Goal: Task Accomplishment & Management: Manage account settings

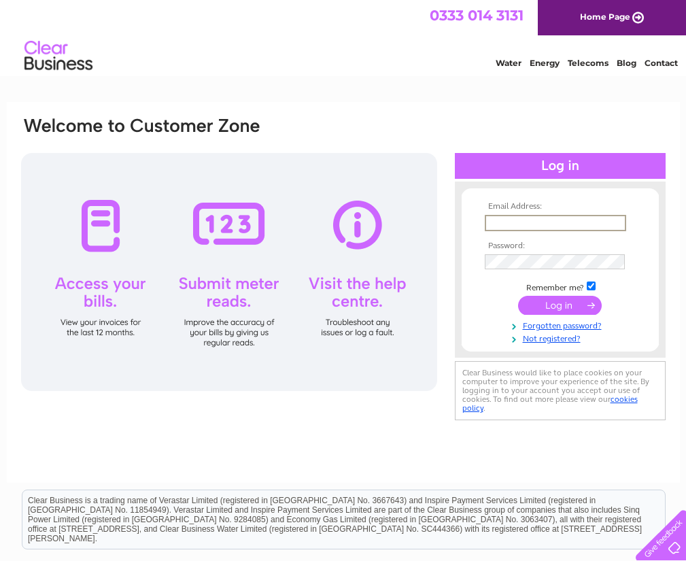
type input "andrea@smsupplies.com"
click at [573, 295] on input "submit" at bounding box center [560, 304] width 84 height 19
click at [554, 303] on input "submit" at bounding box center [560, 304] width 84 height 19
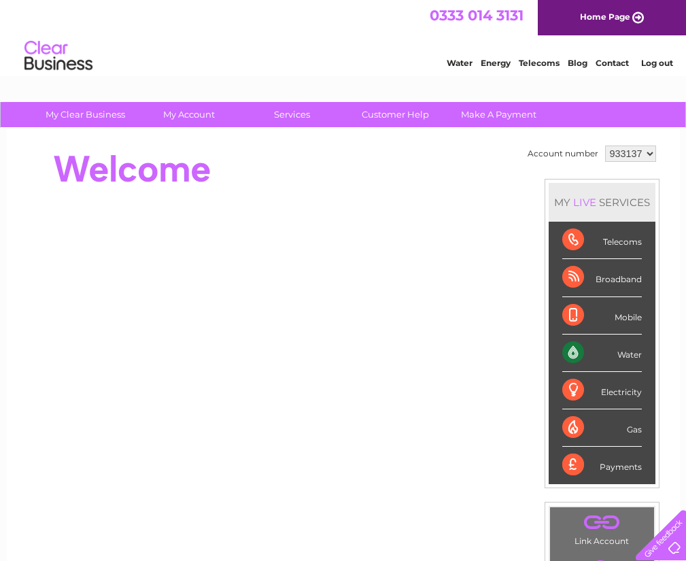
click at [620, 359] on div "Water" at bounding box center [603, 353] width 80 height 37
click at [569, 353] on div "Water" at bounding box center [603, 353] width 80 height 37
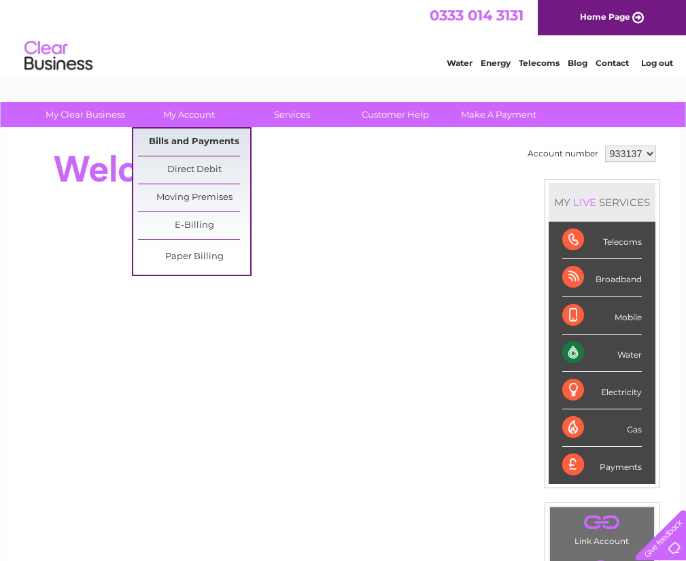
click at [218, 139] on link "Bills and Payments" at bounding box center [194, 142] width 112 height 27
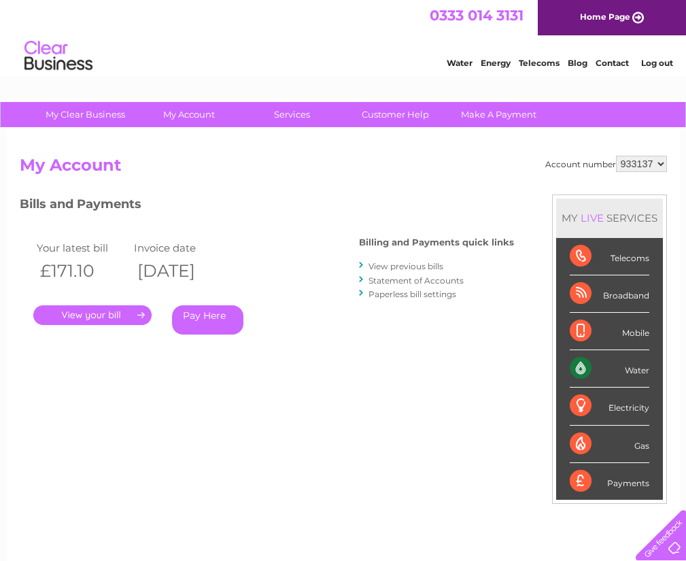
click at [81, 314] on link "." at bounding box center [92, 315] width 118 height 20
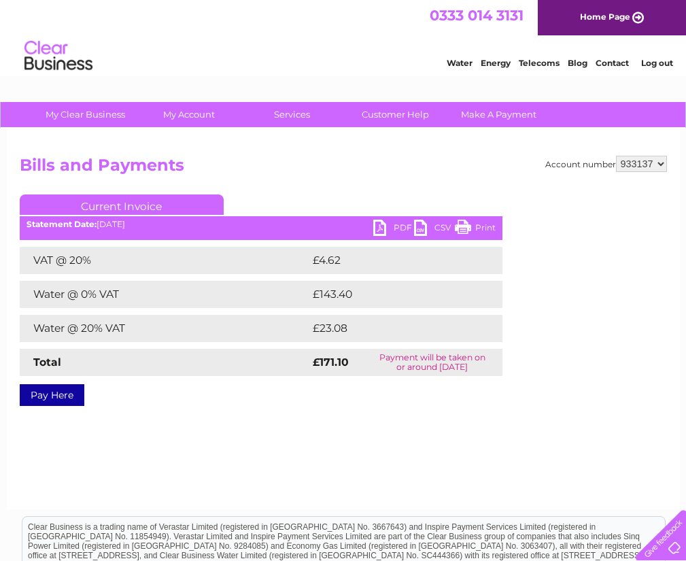
click at [379, 227] on link "PDF" at bounding box center [393, 230] width 41 height 20
